Goal: Task Accomplishment & Management: Use online tool/utility

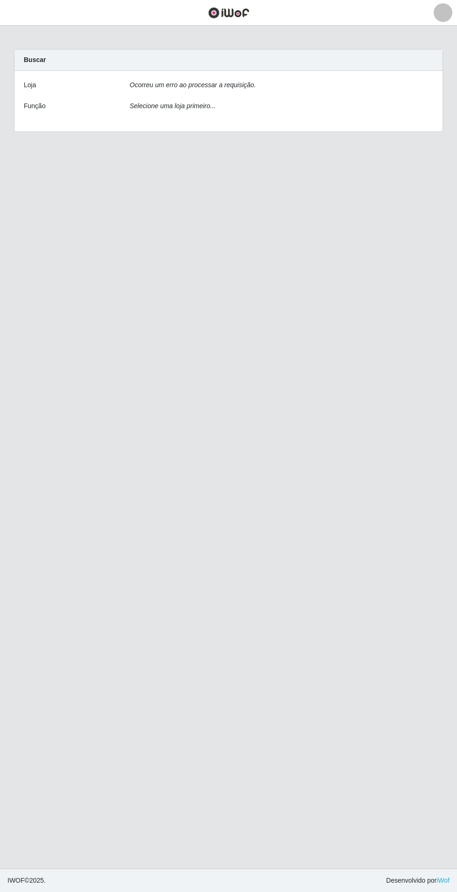
click at [398, 91] on div "Ocorreu um erro ao processar a requisição." at bounding box center [281, 87] width 317 height 14
click at [417, 79] on div "Loja Ocorreu um erro ao processar a requisição. Função Selecione uma loja prime…" at bounding box center [228, 101] width 428 height 61
click at [425, 97] on div "Loja Ocorreu um erro ao processar a requisição. Função Selecione uma loja prime…" at bounding box center [228, 101] width 428 height 61
click at [426, 83] on div "Ocorreu um erro ao processar a requisição." at bounding box center [281, 87] width 317 height 14
click at [397, 80] on div "Ocorreu um erro ao processar a requisição." at bounding box center [281, 87] width 317 height 14
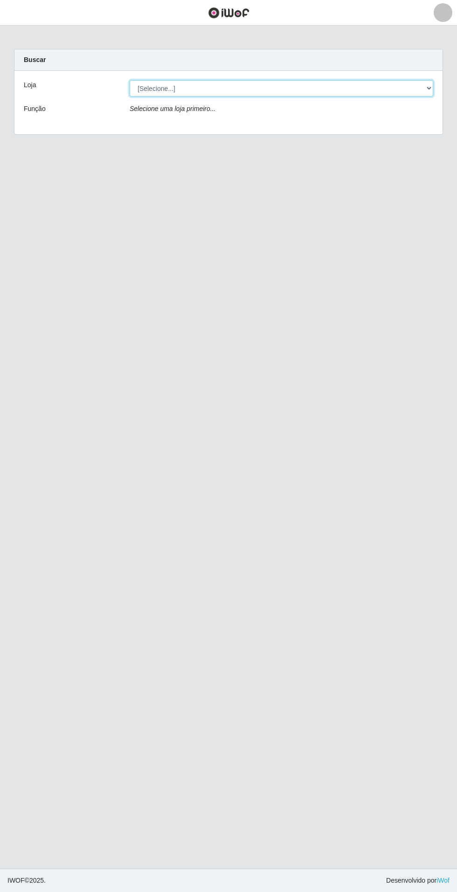
click at [412, 88] on select "[Selecione...] Atacado Vem - Loja 31 São Francisco" at bounding box center [281, 88] width 303 height 16
select select "437"
click at [130, 80] on select "[Selecione...] Atacado Vem - Loja 31 São Francisco" at bounding box center [281, 88] width 303 height 16
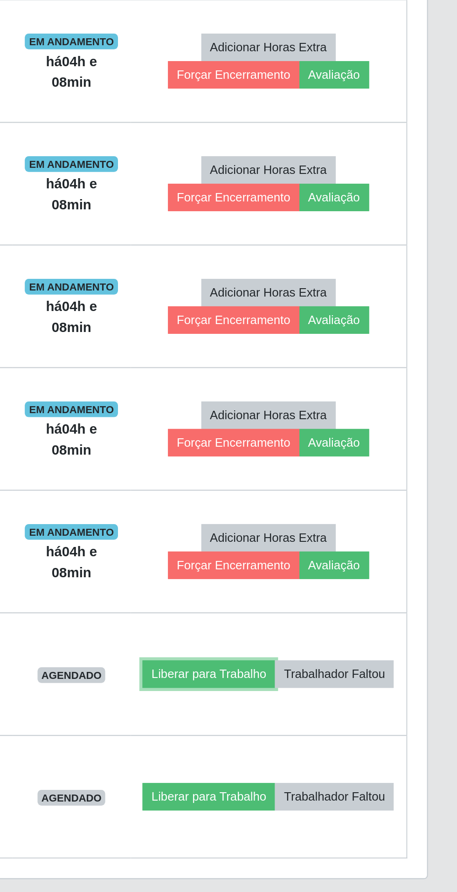
click at [370, 722] on button "Liberar para Trabalho" at bounding box center [338, 728] width 63 height 13
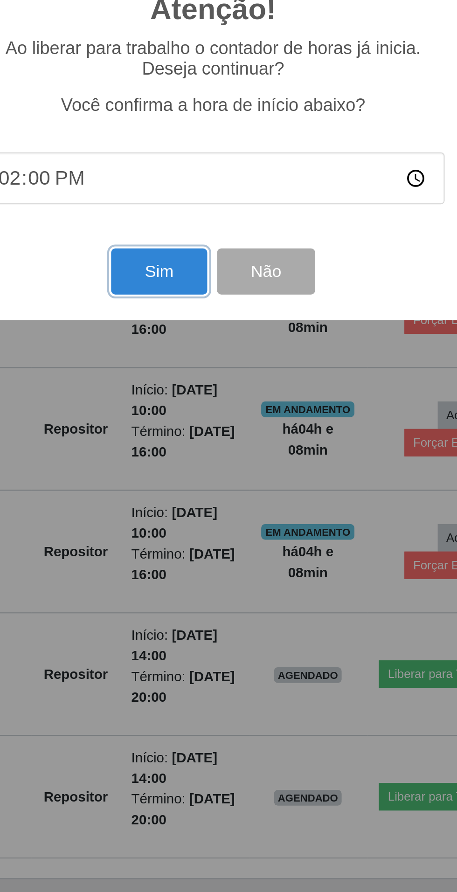
click at [198, 549] on button "Sim" at bounding box center [202, 538] width 45 height 22
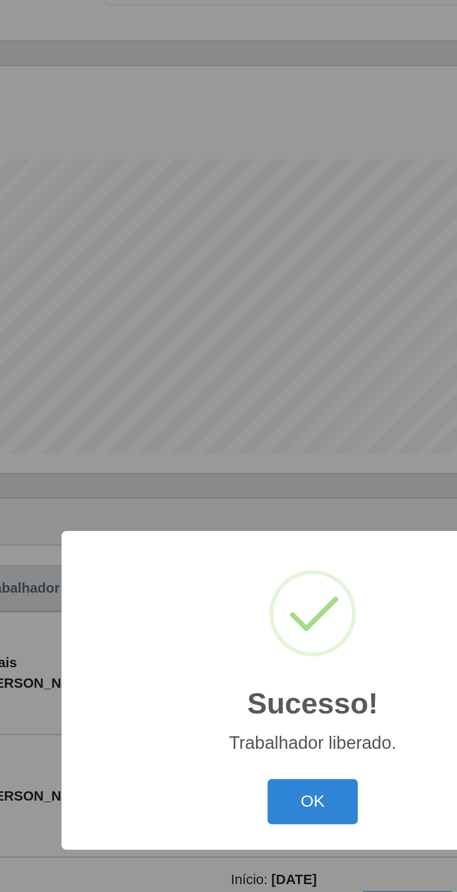
click at [224, 510] on button "OK" at bounding box center [228, 499] width 43 height 22
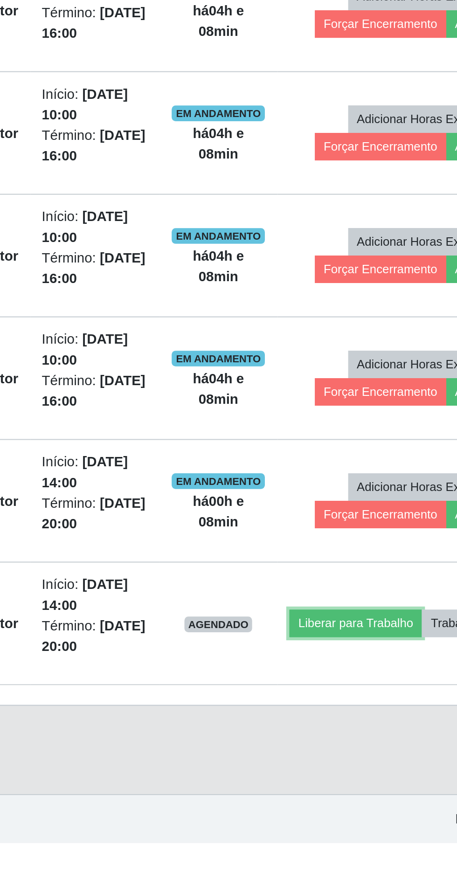
click at [360, 781] on button "Liberar para Trabalho" at bounding box center [338, 787] width 63 height 13
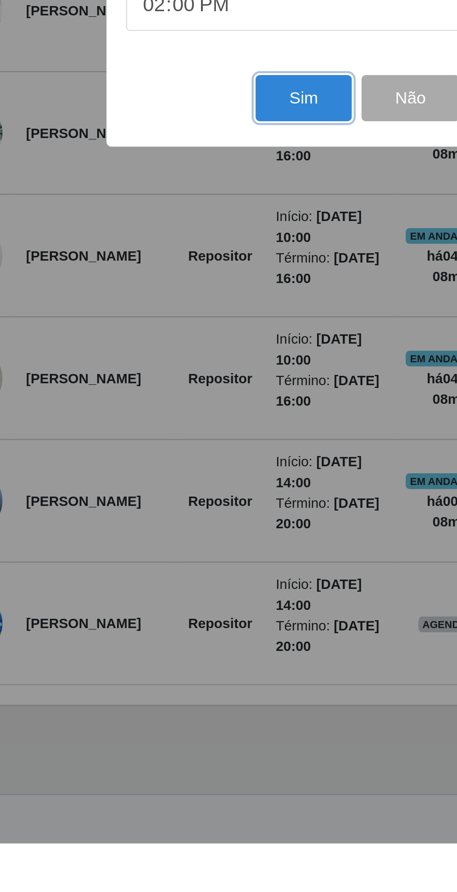
click at [197, 549] on button "Sim" at bounding box center [202, 538] width 45 height 22
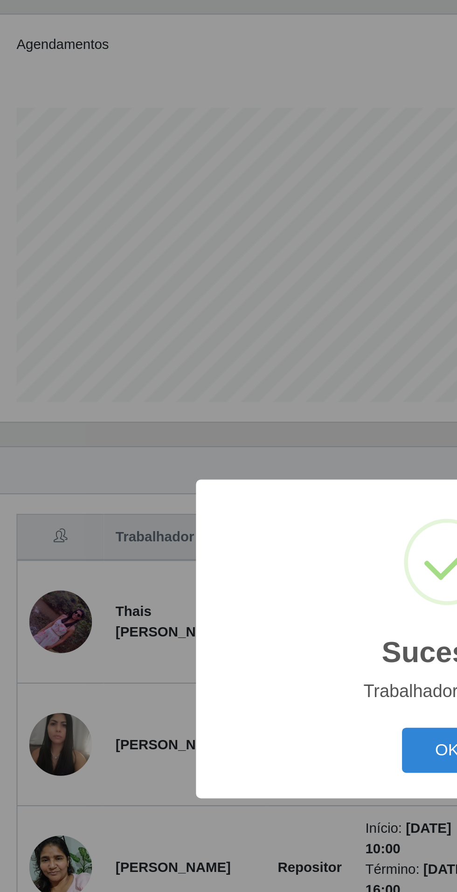
click at [217, 510] on button "OK" at bounding box center [228, 499] width 43 height 22
